Goal: Task Accomplishment & Management: Manage account settings

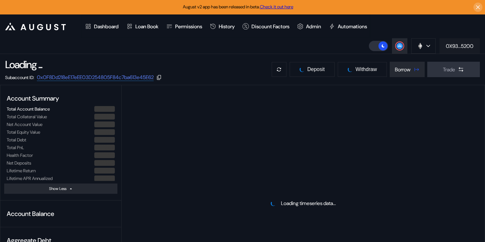
click at [448, 50] on button "0X93...5200" at bounding box center [459, 45] width 40 height 15
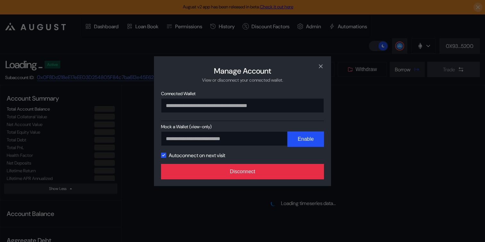
click at [259, 173] on button "Disconnect" at bounding box center [242, 171] width 163 height 15
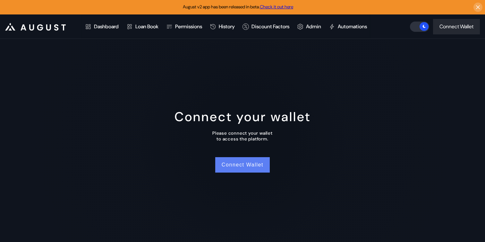
click at [242, 170] on button "Connect Wallet" at bounding box center [242, 164] width 55 height 15
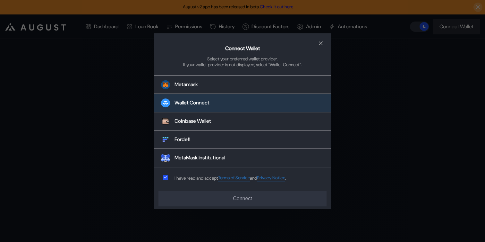
click at [225, 105] on button "Wallet Connect" at bounding box center [242, 103] width 177 height 18
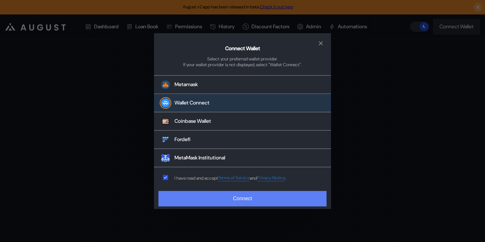
click at [211, 195] on button "Connect" at bounding box center [242, 198] width 168 height 15
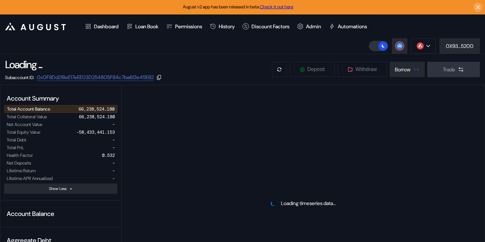
select select "*"
